Goal: Task Accomplishment & Management: Use online tool/utility

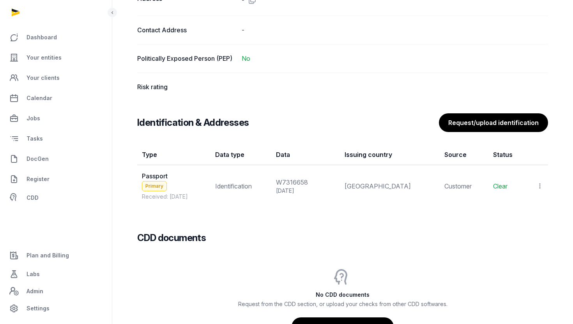
scroll to position [593, 0]
click at [533, 184] on div at bounding box center [537, 185] width 12 height 11
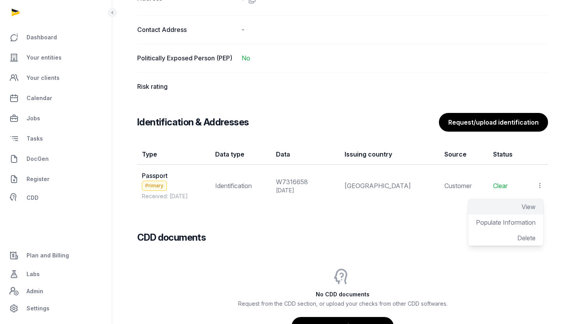
click at [529, 204] on span "View" at bounding box center [529, 207] width 14 height 8
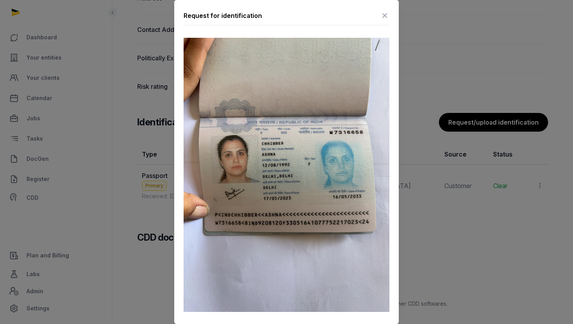
click at [429, 206] on div at bounding box center [286, 162] width 573 height 324
click at [450, 190] on div at bounding box center [286, 162] width 573 height 324
click at [383, 14] on icon at bounding box center [384, 15] width 9 height 12
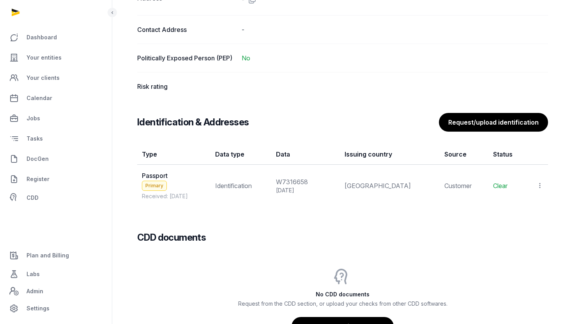
click at [543, 182] on td "View Populate Information Delete" at bounding box center [537, 186] width 22 height 42
click at [541, 185] on icon at bounding box center [539, 186] width 7 height 8
click at [522, 205] on span "View" at bounding box center [529, 207] width 14 height 8
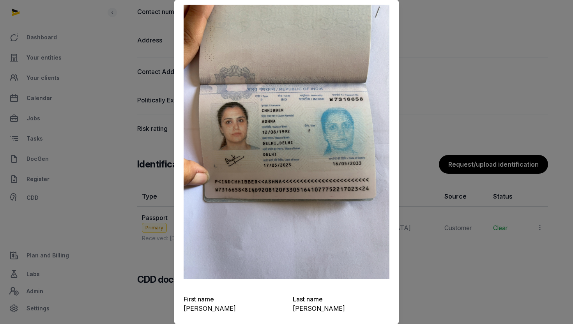
scroll to position [0, 0]
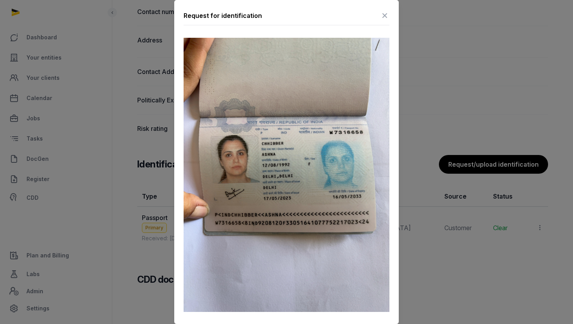
click at [384, 9] on icon at bounding box center [384, 15] width 9 height 12
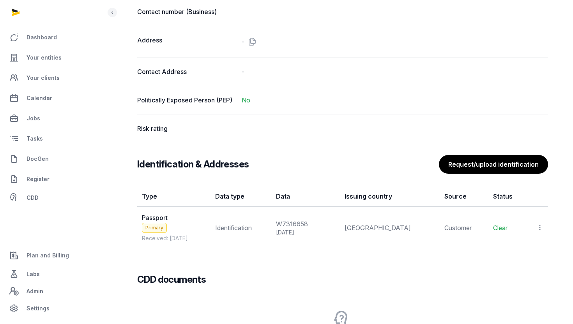
click at [537, 225] on icon at bounding box center [539, 228] width 7 height 8
click at [520, 261] on span "Populate Information" at bounding box center [506, 265] width 60 height 8
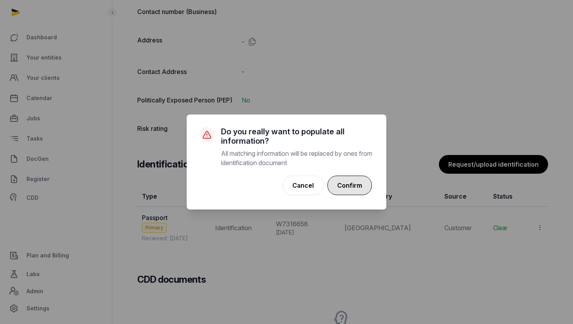
click at [357, 188] on button "Confirm" at bounding box center [349, 185] width 44 height 19
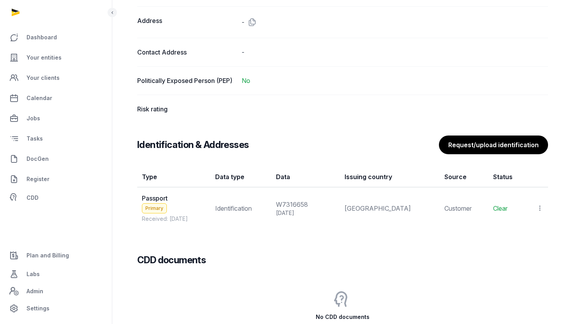
scroll to position [715, 0]
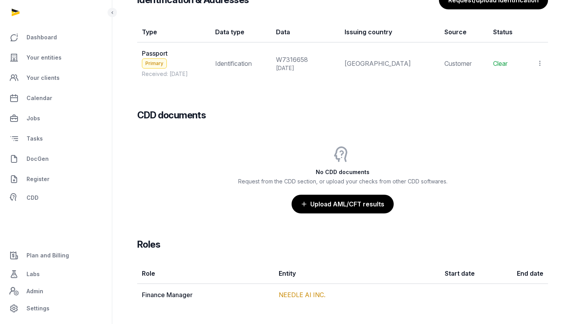
click at [543, 62] on icon at bounding box center [539, 63] width 7 height 8
click at [513, 83] on div "View" at bounding box center [505, 85] width 75 height 16
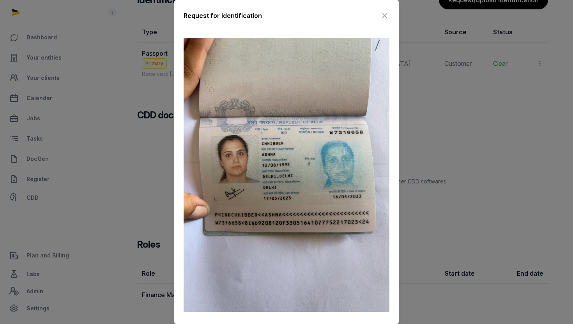
click at [384, 16] on icon at bounding box center [384, 15] width 9 height 12
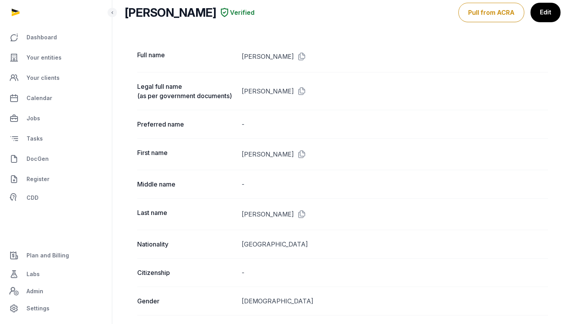
scroll to position [0, 0]
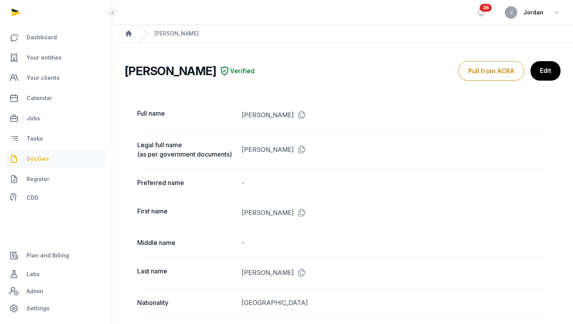
click at [61, 159] on link "DocGen" at bounding box center [55, 159] width 99 height 19
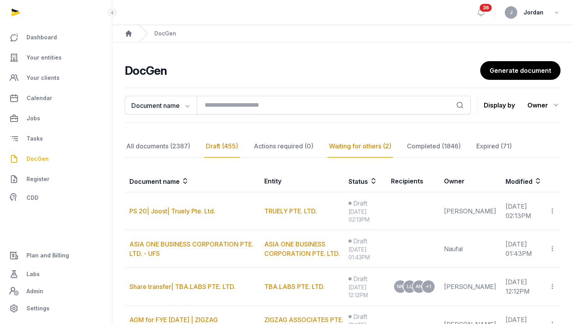
click at [343, 149] on div "Waiting for others (2)" at bounding box center [359, 146] width 65 height 23
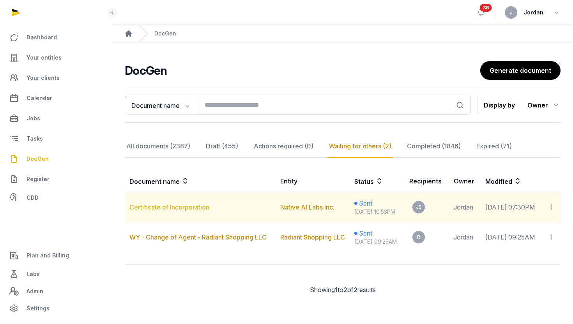
click at [189, 215] on td "Certificate of Incorporation" at bounding box center [200, 208] width 151 height 30
click at [204, 211] on link "Certificate of Incorporation" at bounding box center [169, 207] width 80 height 8
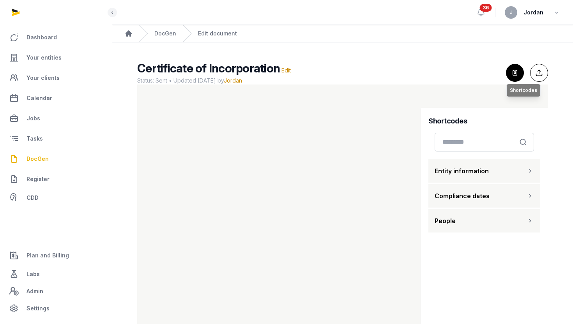
click at [517, 75] on icon "button" at bounding box center [514, 72] width 17 height 17
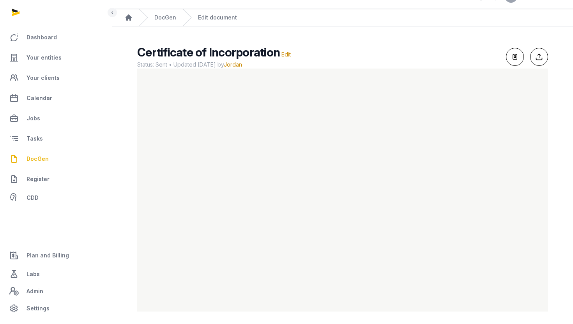
scroll to position [16, 0]
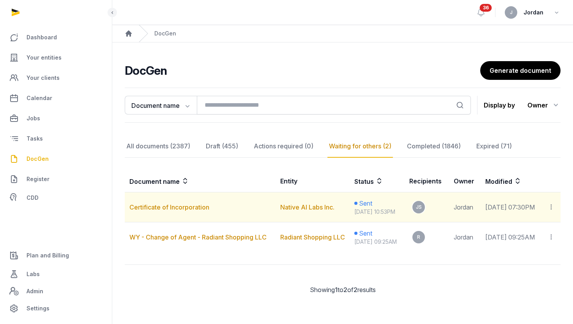
click at [554, 211] on icon at bounding box center [551, 207] width 7 height 8
click at [536, 228] on div "Copy links" at bounding box center [520, 228] width 55 height 9
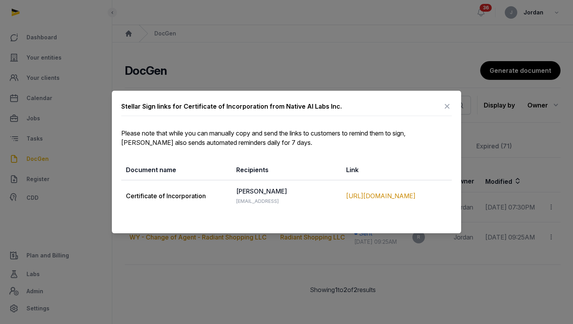
click at [427, 207] on td "https://app.pandadoc.com/s/dSmkZhr52d93QybxMitbd4" at bounding box center [397, 196] width 110 height 32
click at [403, 192] on div "https://app.pandadoc.com/s/dSmkZhr52d93QybxMitbd4" at bounding box center [396, 195] width 101 height 9
click at [415, 200] on div "https://app.pandadoc.com/s/dSmkZhr52d93QybxMitbd4" at bounding box center [396, 195] width 101 height 9
